Goal: Information Seeking & Learning: Learn about a topic

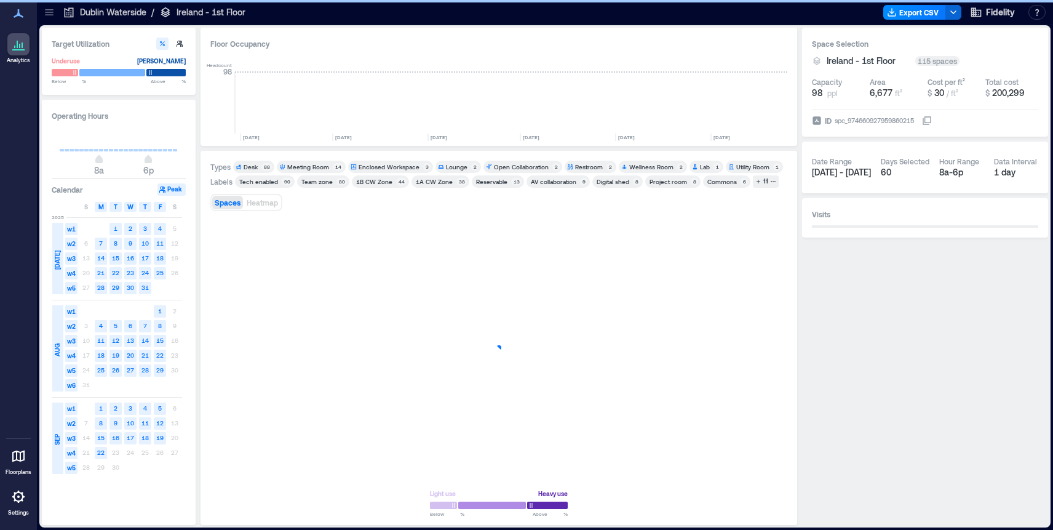
scroll to position [0, 3364]
click at [46, 12] on icon at bounding box center [49, 12] width 8 height 1
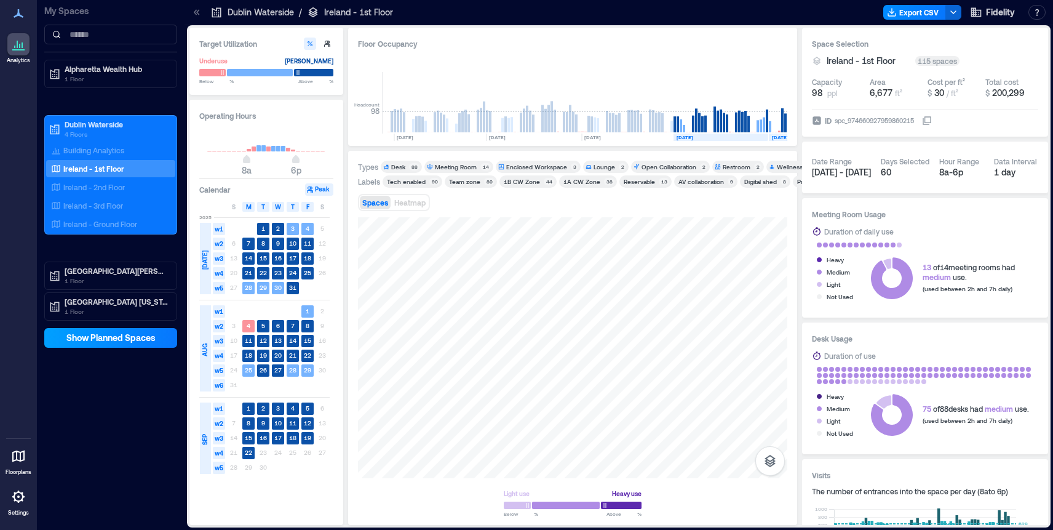
click at [100, 340] on span "Show Planned Spaces" at bounding box center [110, 337] width 89 height 12
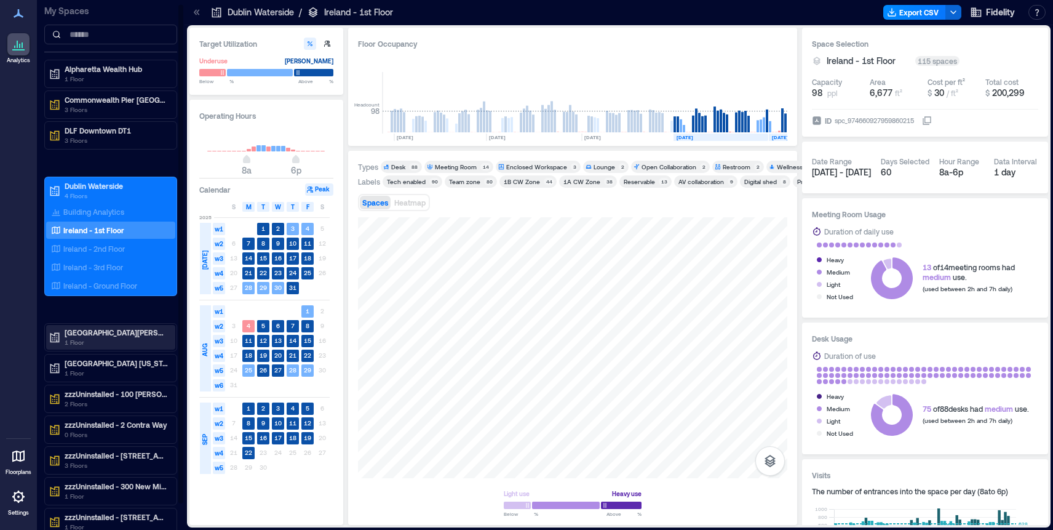
scroll to position [33, 0]
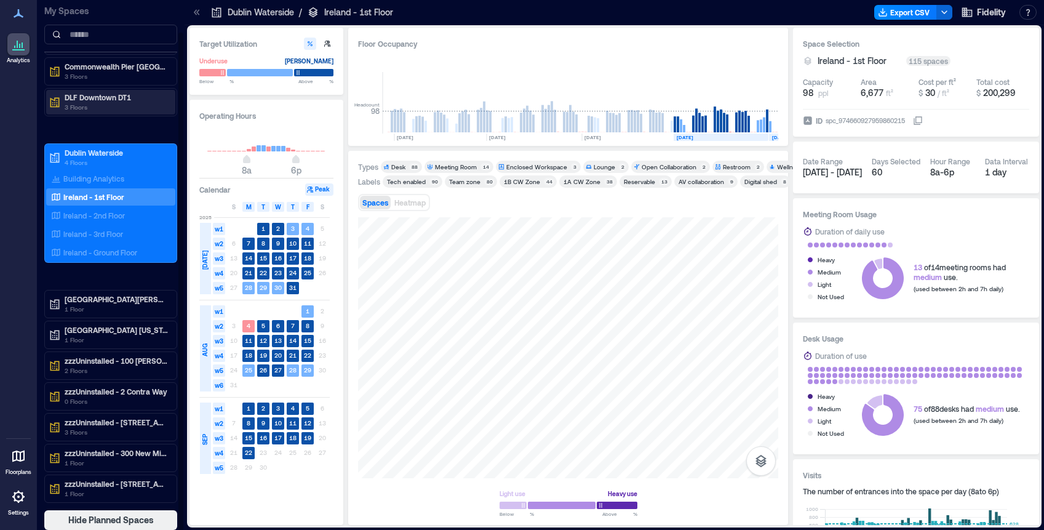
click at [100, 98] on p "DLF Downtown DT1" at bounding box center [116, 97] width 103 height 10
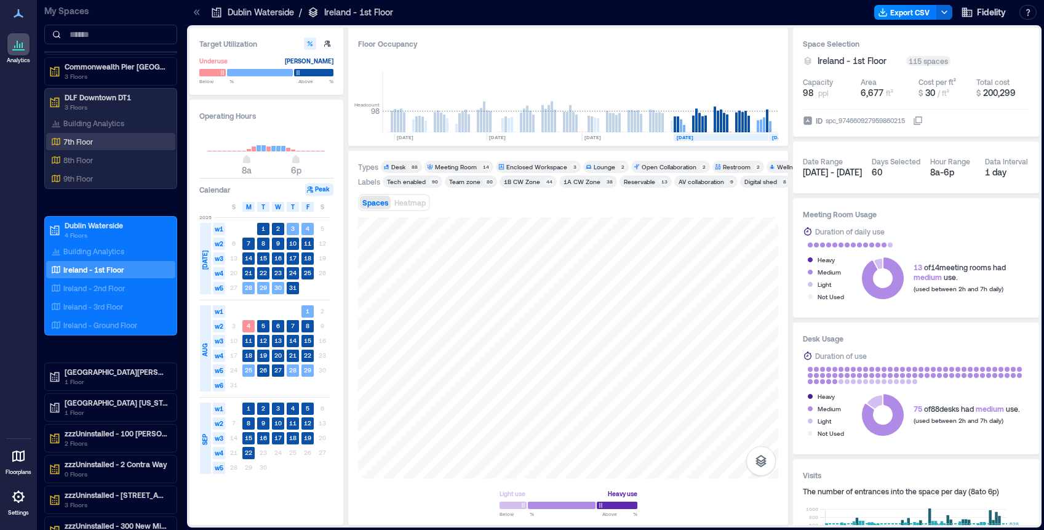
click at [92, 137] on p "7th Floor" at bounding box center [78, 142] width 30 height 10
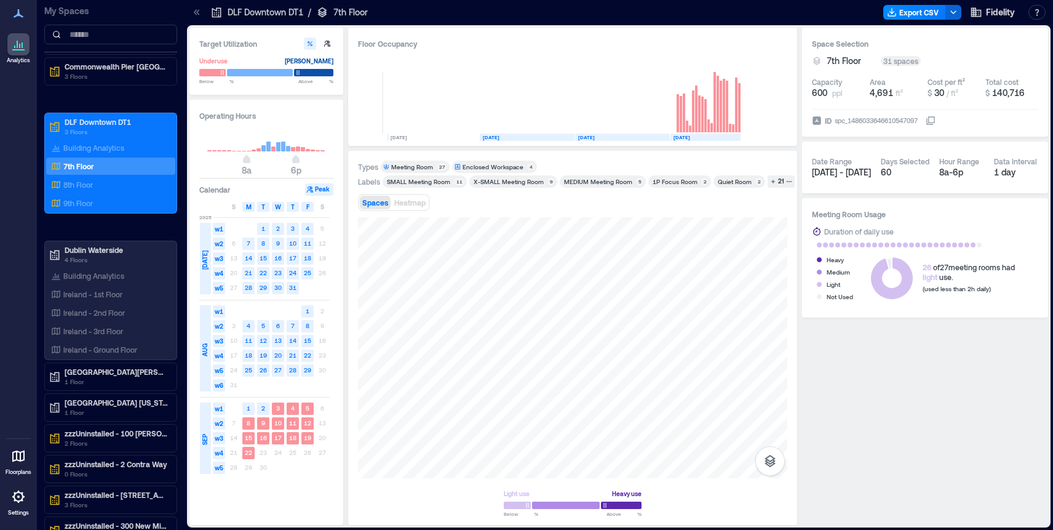
click at [730, 183] on div "Quiet Room" at bounding box center [735, 181] width 34 height 9
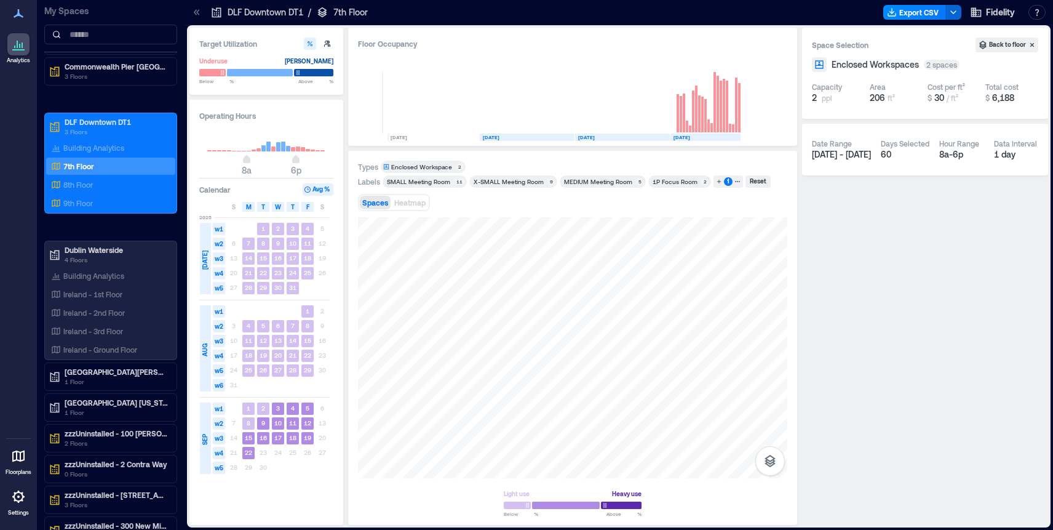
click at [670, 180] on div "1P Focus Room" at bounding box center [675, 181] width 45 height 9
click at [716, 179] on icon "button" at bounding box center [719, 181] width 6 height 6
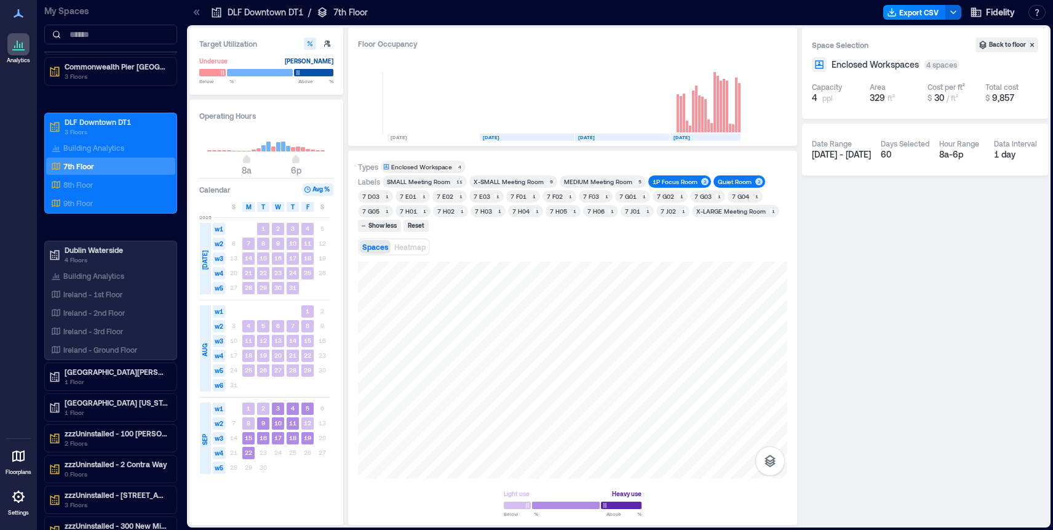
click at [726, 181] on div "Quiet Room" at bounding box center [735, 181] width 34 height 9
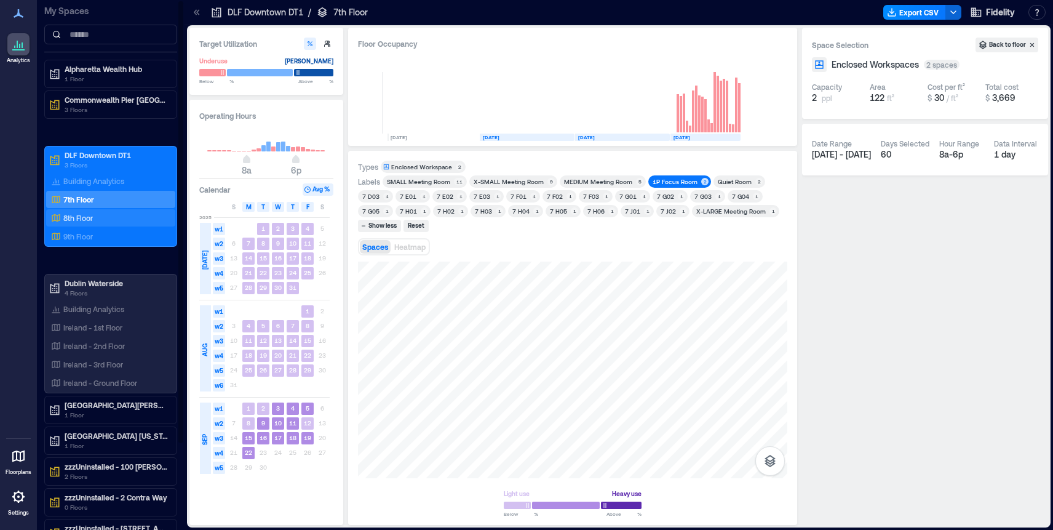
click at [84, 216] on p "8th Floor" at bounding box center [78, 218] width 30 height 10
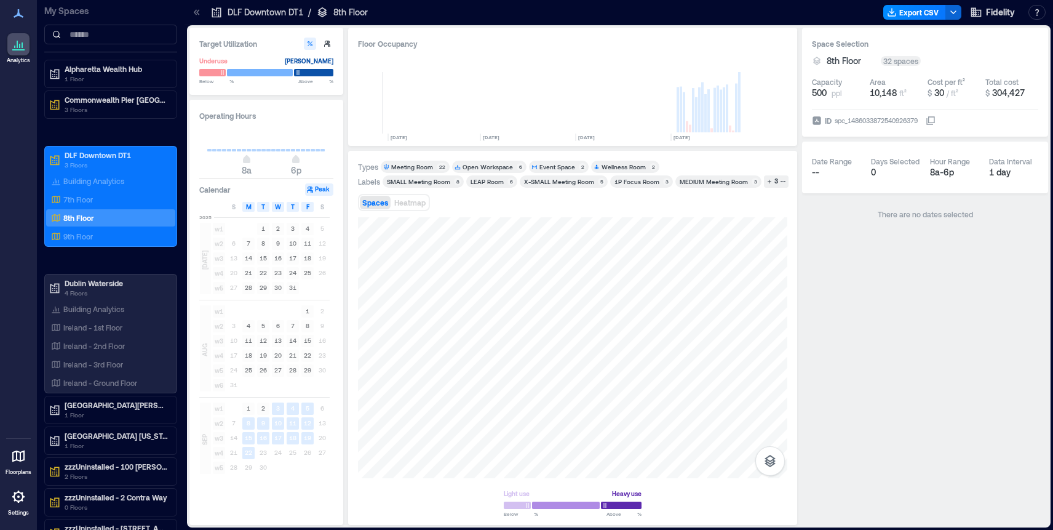
click at [648, 182] on div "1P Focus Room" at bounding box center [636, 181] width 45 height 9
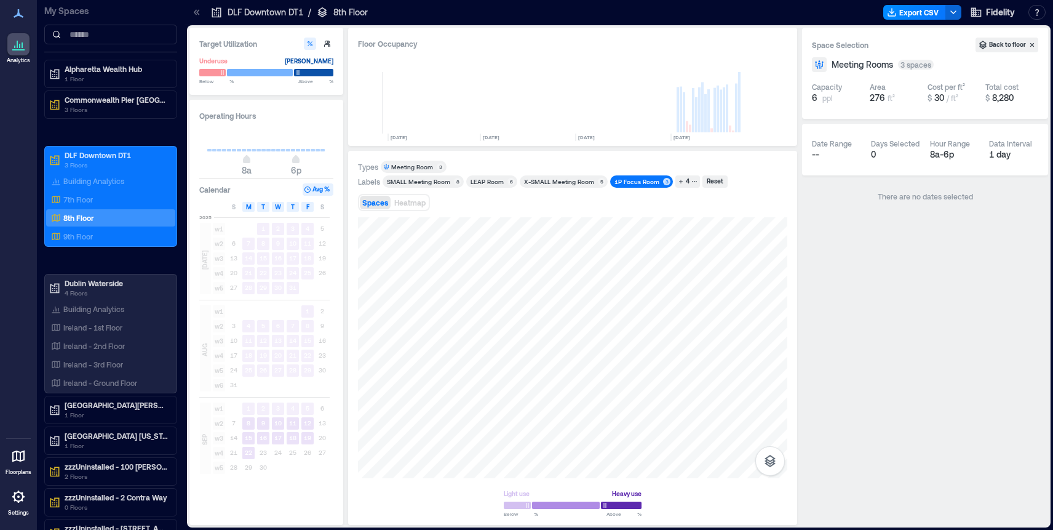
click at [664, 193] on div "Types Meeting Room 3 Labels SMALL Meeting Room​ 8 LEAP Room 6 X-SMALL Meeting R…" at bounding box center [572, 338] width 429 height 354
click at [755, 523] on div "Types Meeting Room 3 Labels SMALL Meeting Room​ 8 LEAP Room 6 X-SMALL Meeting R…" at bounding box center [572, 338] width 449 height 374
click at [603, 314] on div at bounding box center [572, 347] width 429 height 261
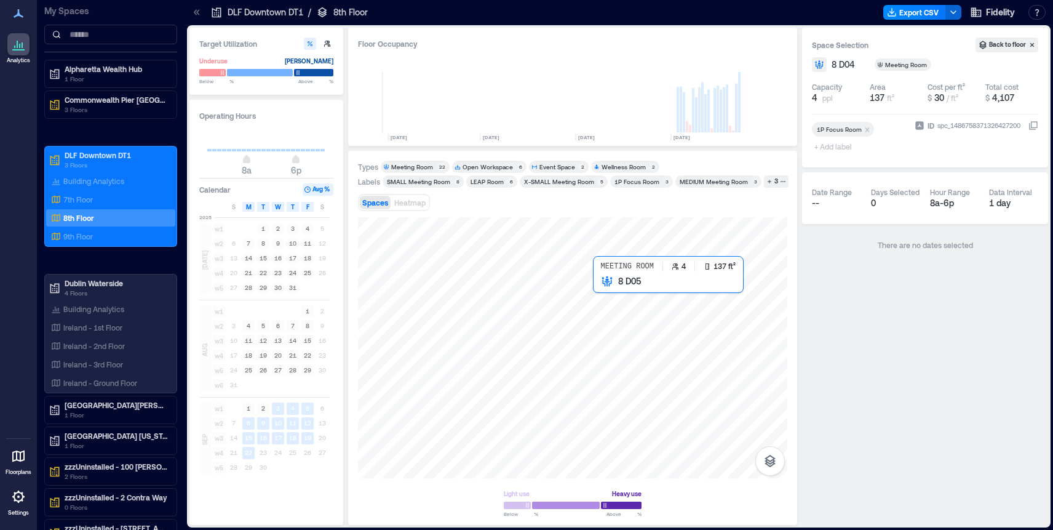
click at [604, 292] on div at bounding box center [572, 347] width 429 height 261
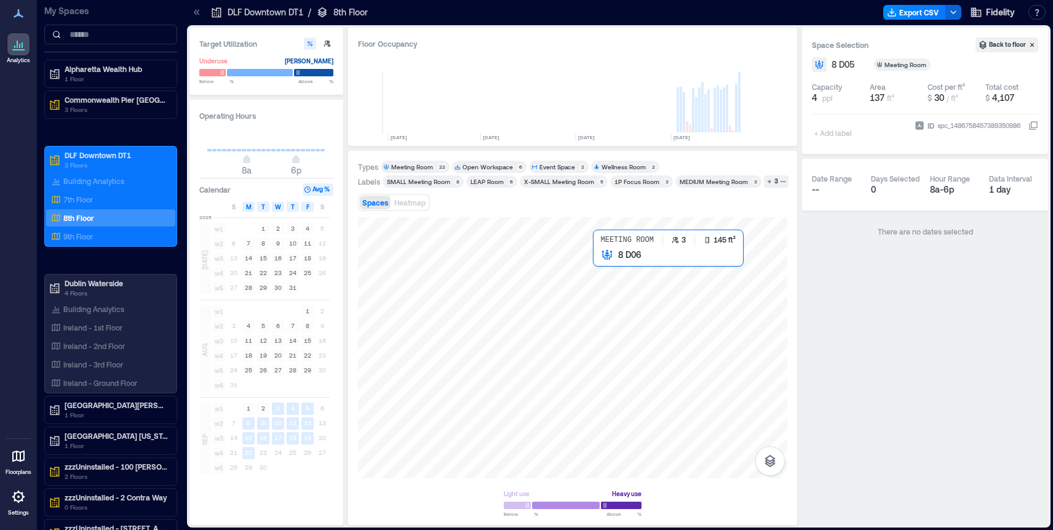
click at [603, 271] on div at bounding box center [572, 347] width 429 height 261
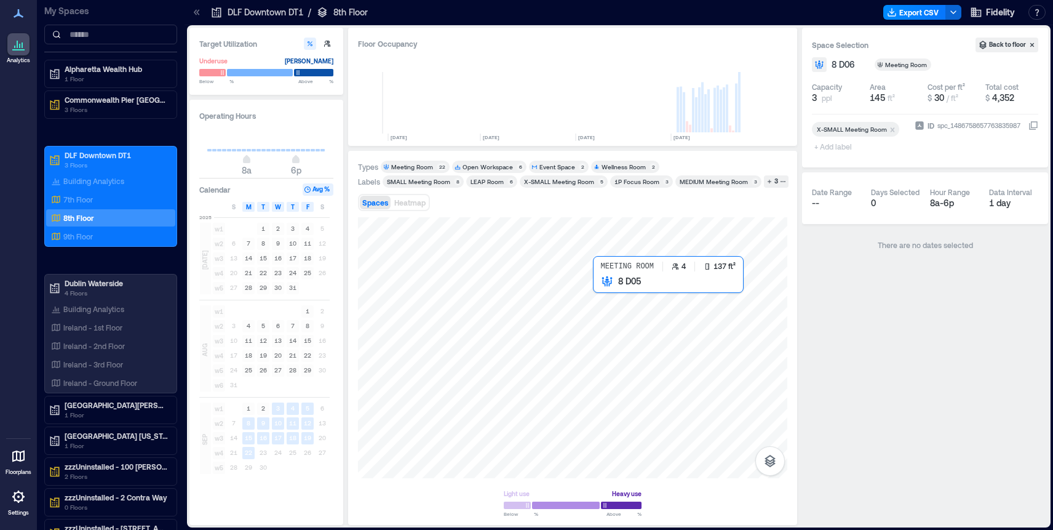
click at [605, 297] on div at bounding box center [572, 347] width 429 height 261
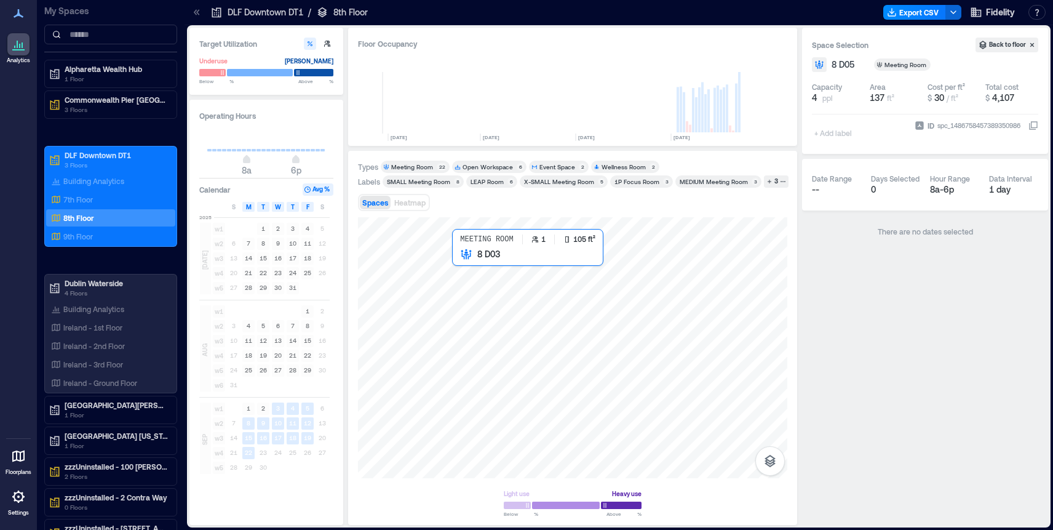
click at [465, 264] on div at bounding box center [572, 347] width 429 height 261
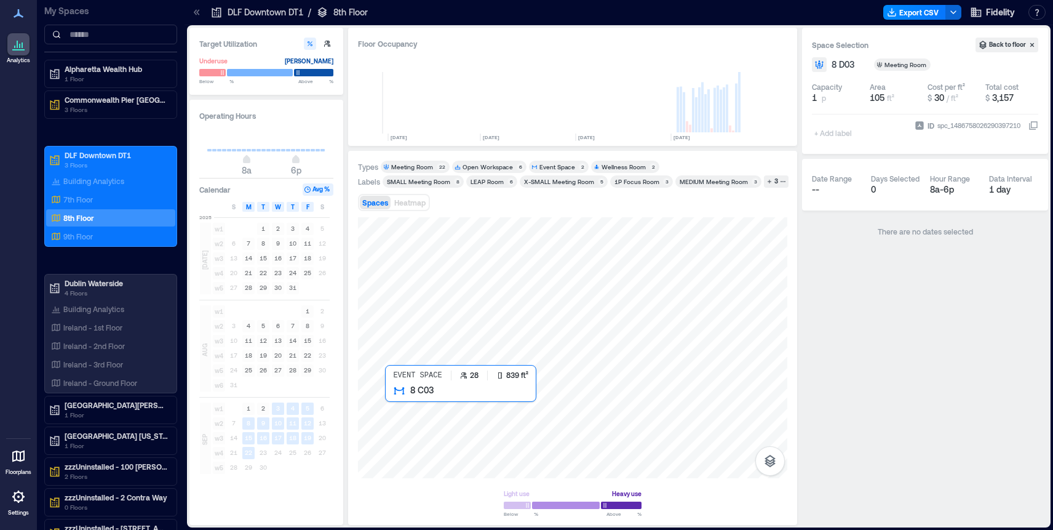
click at [434, 410] on div at bounding box center [572, 347] width 429 height 261
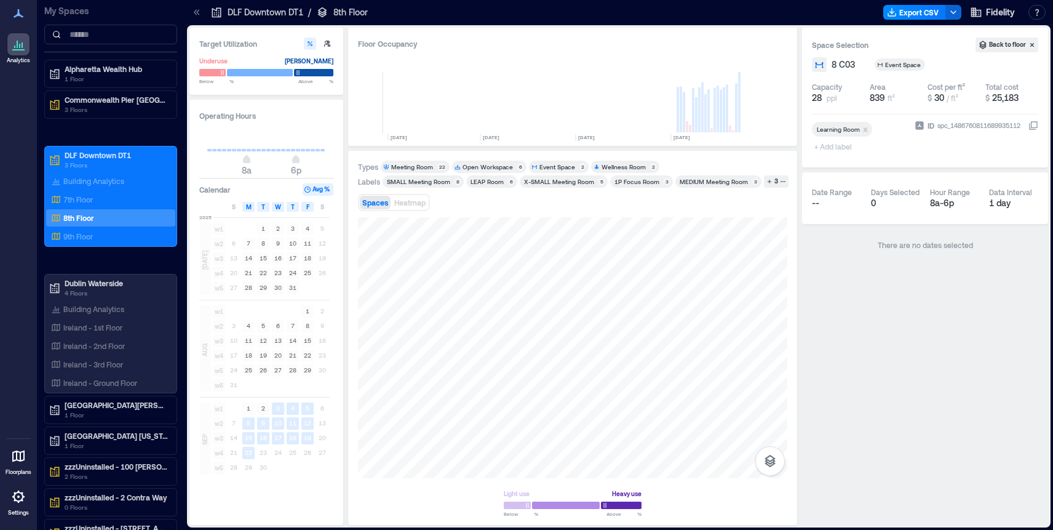
click at [640, 161] on div "Types Meeting Room 22 Open Workspace 6 Event Space 2 Wellness Room 2 Labels SMA…" at bounding box center [572, 338] width 429 height 354
click at [592, 190] on div "Types Meeting Room 22 Open Workspace 6 Event Space 2 Wellness Room 2 Labels SMA…" at bounding box center [572, 338] width 429 height 354
click at [84, 233] on p "9th Floor" at bounding box center [78, 236] width 30 height 10
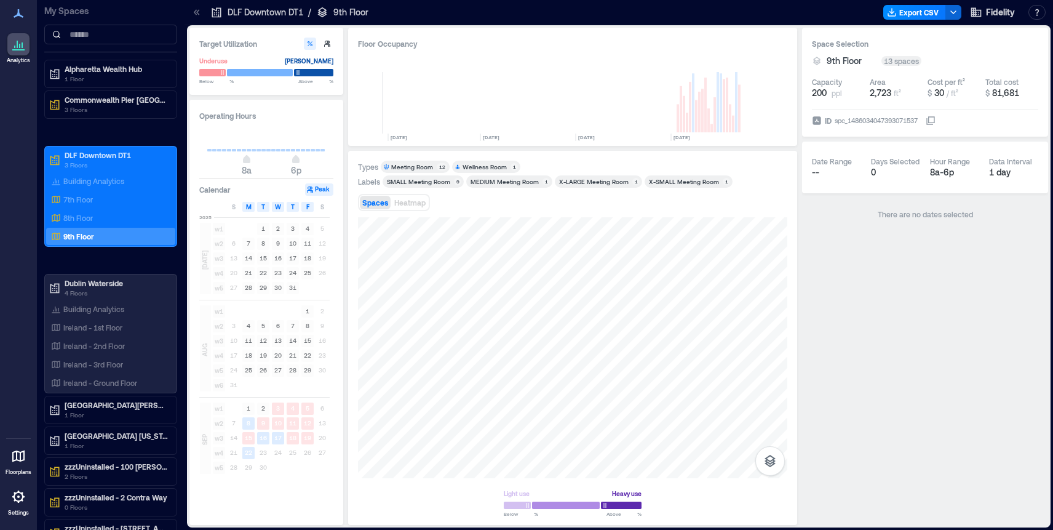
click at [604, 182] on div "Types Meeting Room 12 Wellness Room 1 Labels SMALL Meeting Room​ 9 MEDIUM Meeti…" at bounding box center [572, 338] width 429 height 354
click at [619, 182] on div "Types Meeting Room 12 Wellness Room 1 Labels SMALL Meeting Room​ 9 MEDIUM Meeti…" at bounding box center [572, 338] width 429 height 354
click at [680, 499] on div "Light use Heavy use Below ** % Above ** %" at bounding box center [572, 366] width 429 height 298
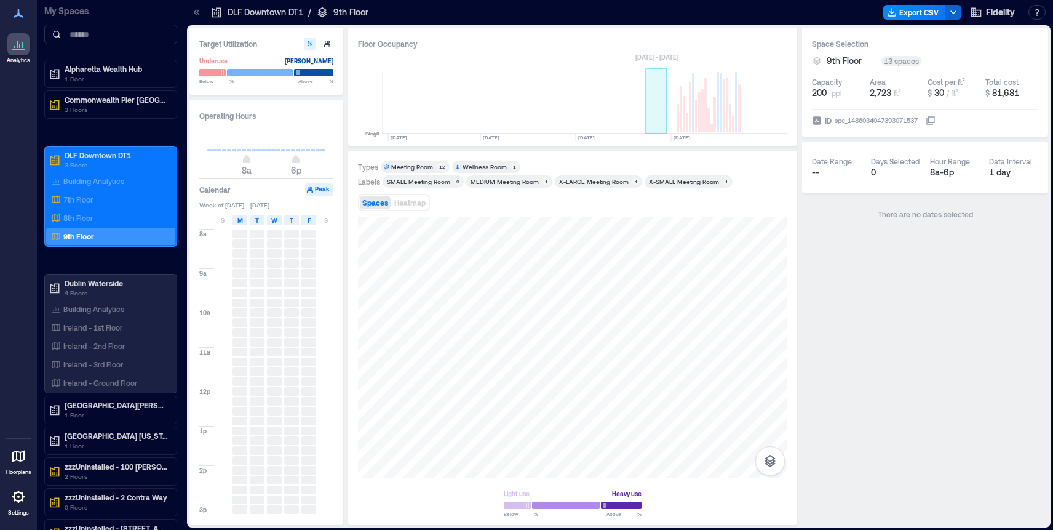
click at [664, 132] on div "Floor Occupancy Peak 0 Avg 0 [DATE] [DATE] [DATE] SEP, [DATE] - [DATE] Types Me…" at bounding box center [572, 276] width 449 height 497
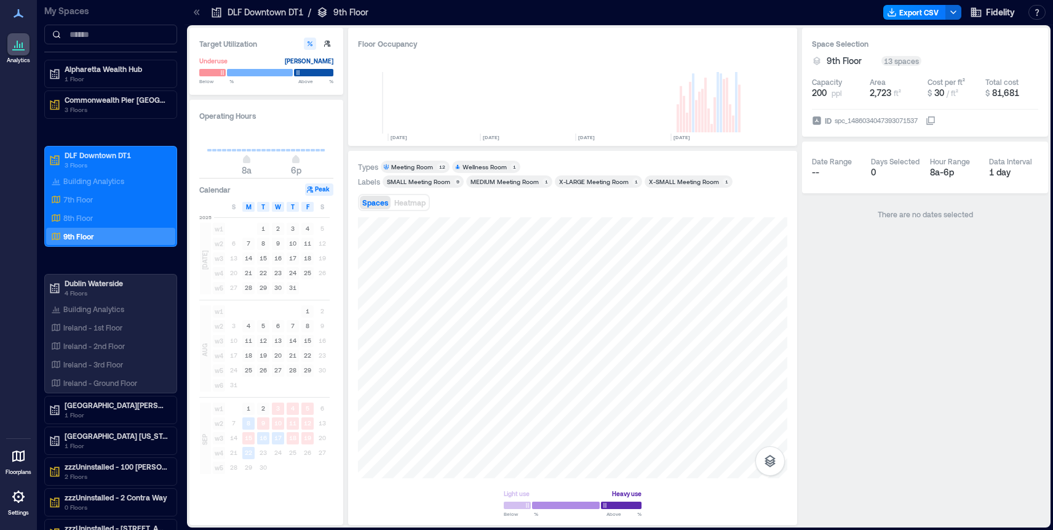
click at [277, 13] on p "DLF Downtown DT1" at bounding box center [266, 12] width 76 height 12
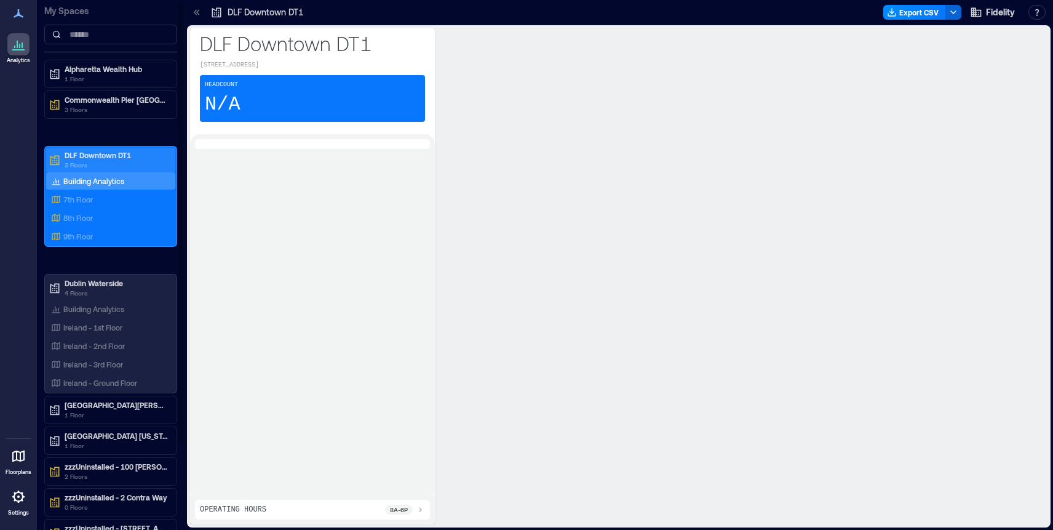
click at [92, 157] on p "DLF Downtown DT1" at bounding box center [116, 155] width 103 height 10
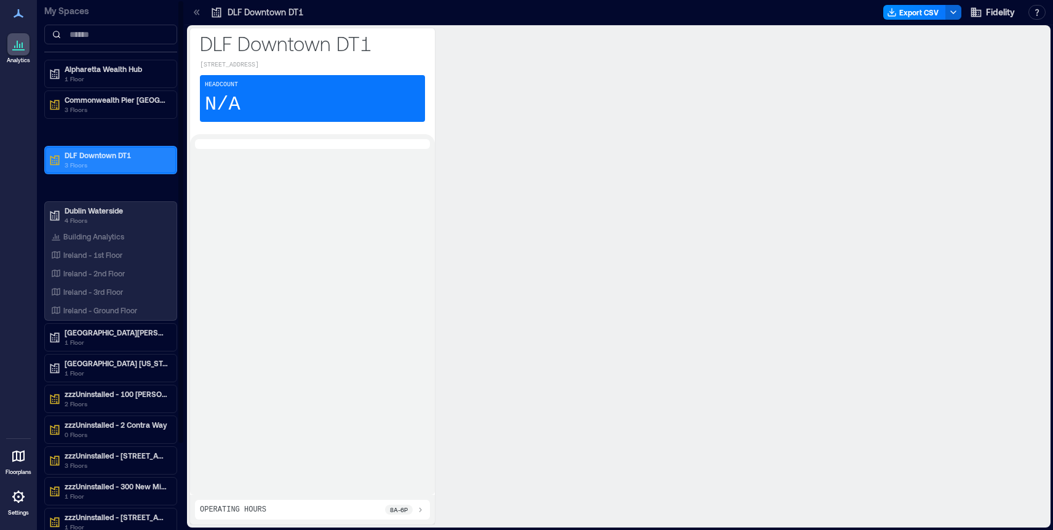
click at [105, 156] on p "DLF Downtown DT1" at bounding box center [116, 155] width 103 height 10
